Goal: Entertainment & Leisure: Consume media (video, audio)

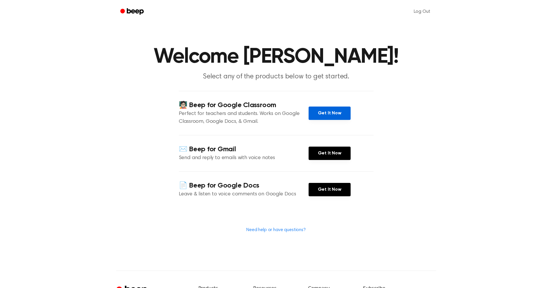
click at [334, 112] on link "Get It Now" at bounding box center [330, 112] width 42 height 13
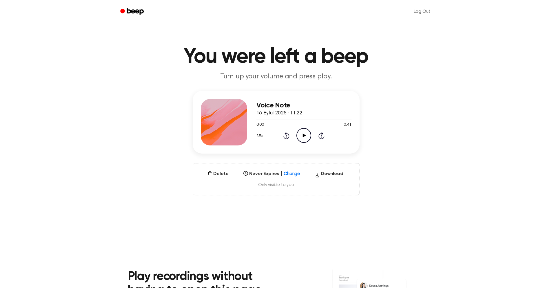
click at [305, 136] on icon "Play Audio" at bounding box center [304, 135] width 15 height 15
click at [221, 172] on button "Delete" at bounding box center [218, 173] width 26 height 7
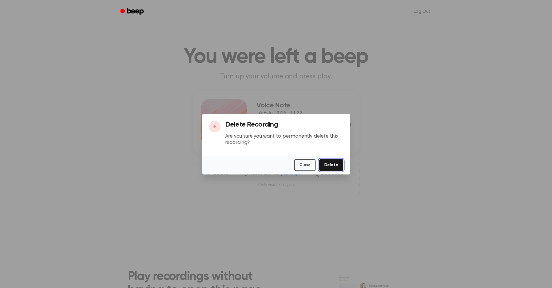
click at [336, 165] on button "Delete" at bounding box center [331, 165] width 24 height 12
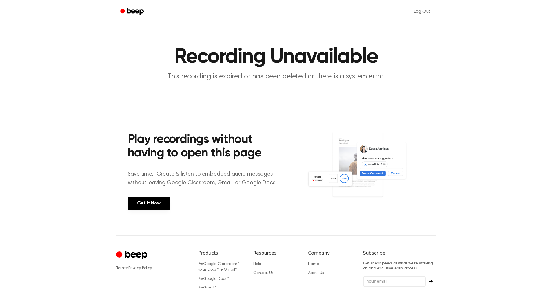
click at [391, 10] on ul "Log Out" at bounding box center [295, 12] width 283 height 14
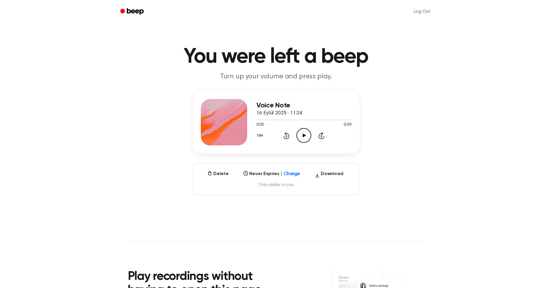
click at [304, 133] on icon "Play Audio" at bounding box center [304, 135] width 15 height 15
click at [306, 137] on icon "Pause Audio" at bounding box center [304, 135] width 15 height 15
click at [215, 172] on button "Delete" at bounding box center [218, 173] width 26 height 7
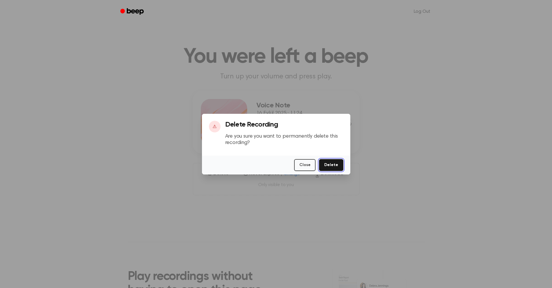
click at [337, 163] on button "Delete" at bounding box center [331, 165] width 24 height 12
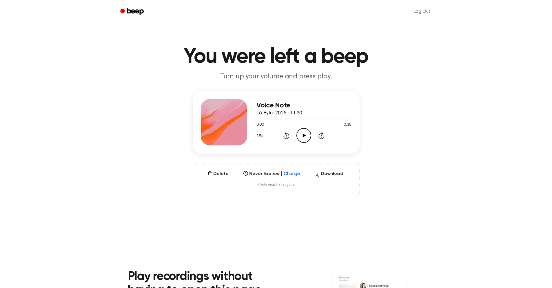
click at [303, 135] on icon at bounding box center [304, 135] width 3 height 4
click at [300, 135] on icon "Play Audio" at bounding box center [304, 135] width 15 height 15
